Goal: Task Accomplishment & Management: Manage account settings

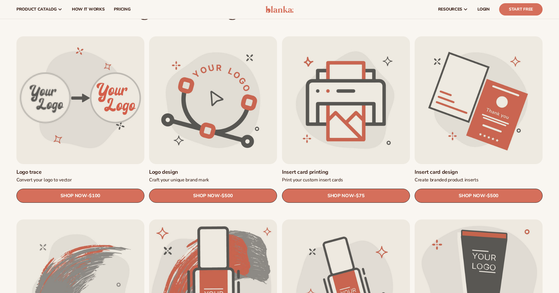
scroll to position [161, 0]
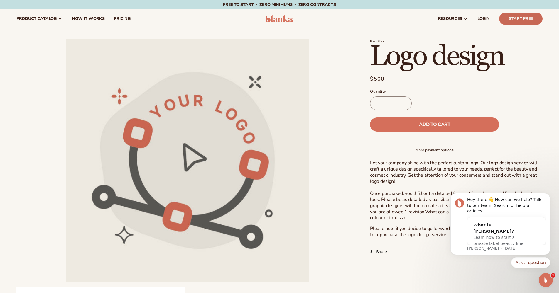
click at [519, 15] on link "Start Free" at bounding box center [520, 19] width 43 height 12
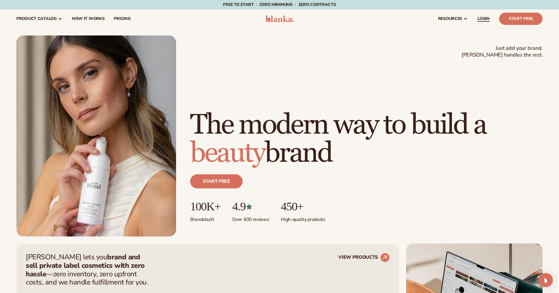
click at [491, 19] on link "LOGIN" at bounding box center [483, 18] width 22 height 19
